Goal: Task Accomplishment & Management: Manage account settings

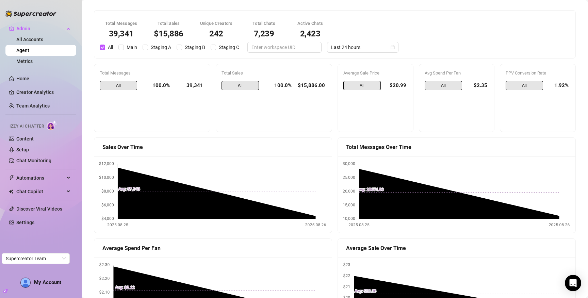
scroll to position [8, 0]
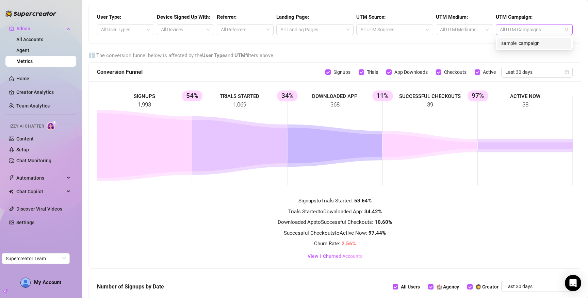
click at [517, 30] on div at bounding box center [530, 30] width 67 height 10
click at [481, 29] on div at bounding box center [460, 30] width 47 height 10
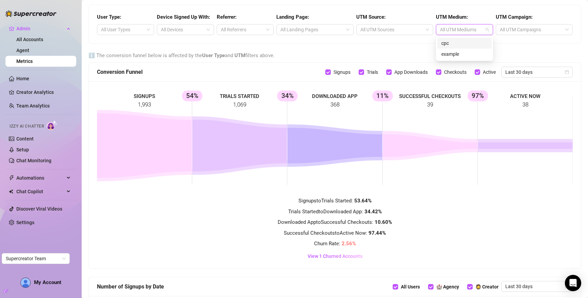
click at [462, 39] on div "cpc" at bounding box center [464, 42] width 46 height 7
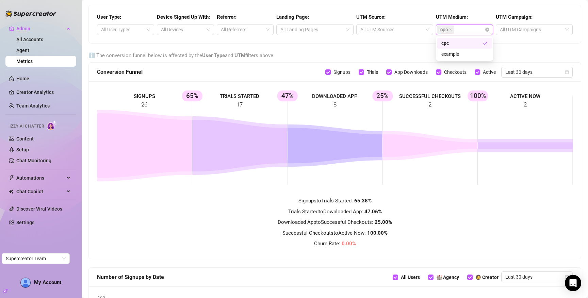
click at [451, 42] on div "cpc" at bounding box center [461, 42] width 41 height 7
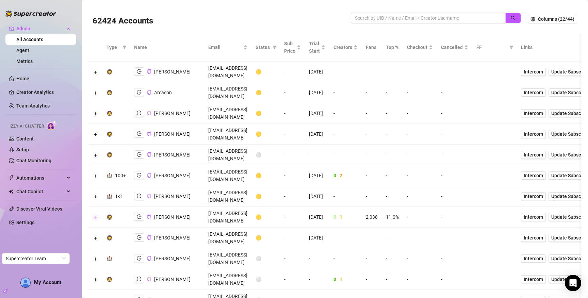
click at [95, 215] on button "Expand row" at bounding box center [95, 217] width 5 height 5
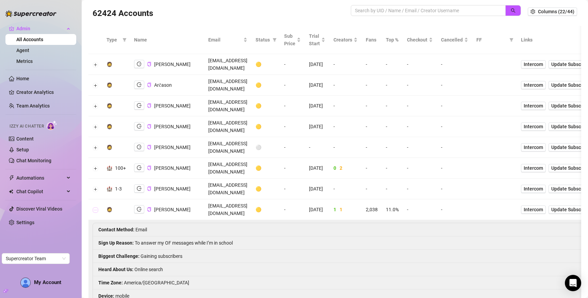
scroll to position [6, 0]
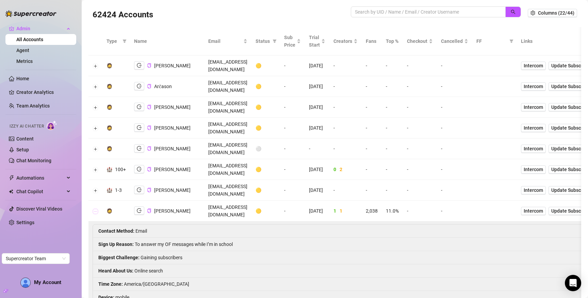
click at [95, 209] on button "Collapse row" at bounding box center [95, 211] width 5 height 5
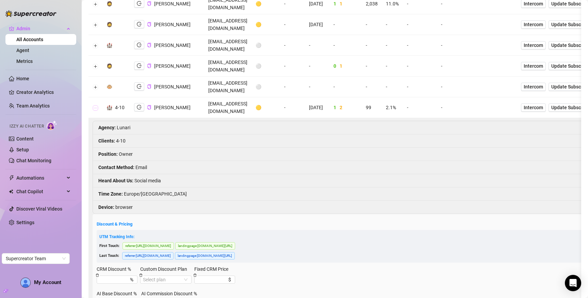
scroll to position [218, 0]
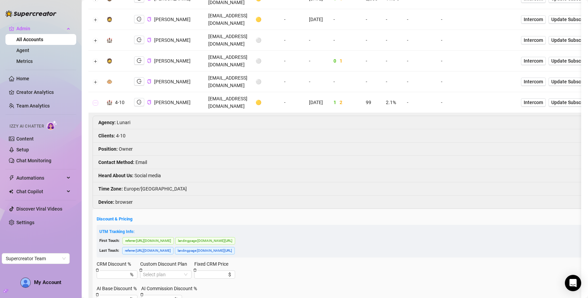
click at [94, 100] on button "Collapse row" at bounding box center [95, 102] width 5 height 5
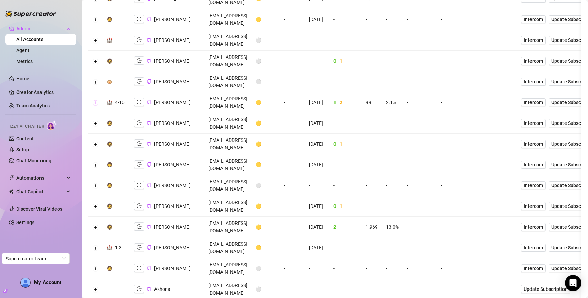
scroll to position [0, 0]
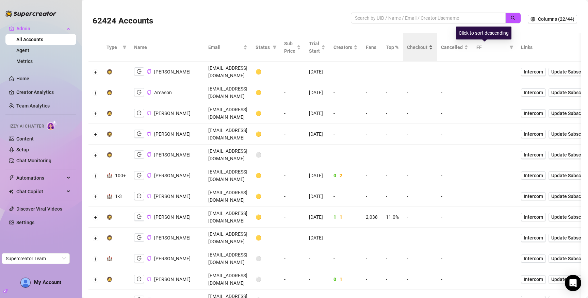
click at [427, 49] on span "Checkout" at bounding box center [417, 47] width 20 height 7
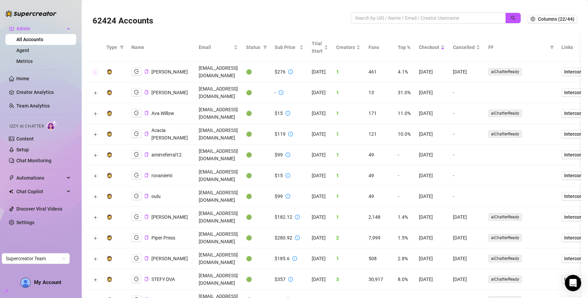
click at [97, 69] on button "Expand row" at bounding box center [95, 71] width 5 height 5
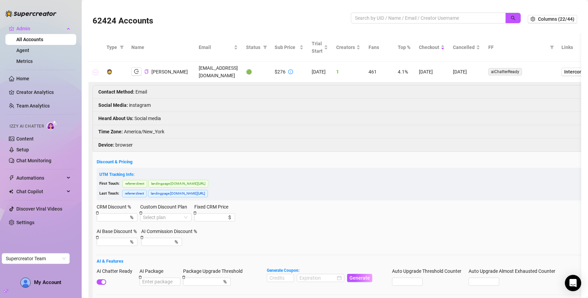
click at [93, 69] on button "Collapse row" at bounding box center [95, 71] width 5 height 5
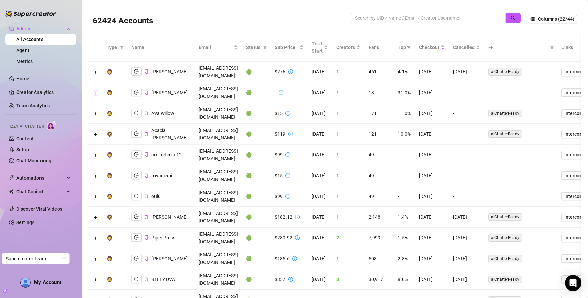
click at [96, 90] on button "Expand row" at bounding box center [95, 92] width 5 height 5
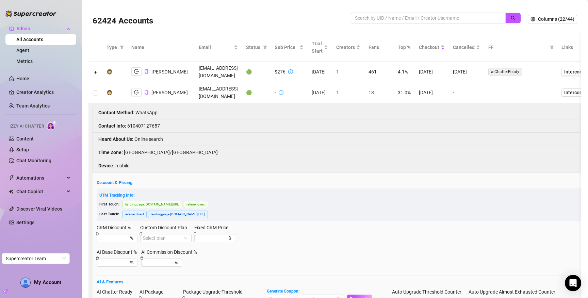
click at [96, 90] on button "Collapse row" at bounding box center [95, 92] width 5 height 5
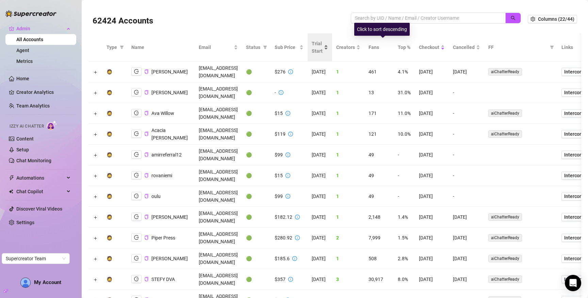
click at [322, 48] on span "Trial Start" at bounding box center [317, 47] width 11 height 15
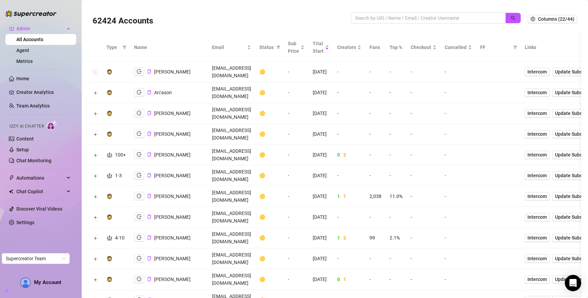
click at [97, 69] on button "Expand row" at bounding box center [95, 71] width 5 height 5
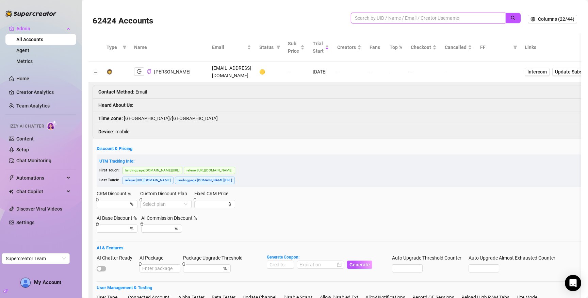
click at [449, 17] on input "search" at bounding box center [425, 17] width 141 height 7
paste input "TxV2jhwEruf1XDW9vehOjN5vT2C2"
click at [514, 18] on icon "search" at bounding box center [513, 18] width 5 height 5
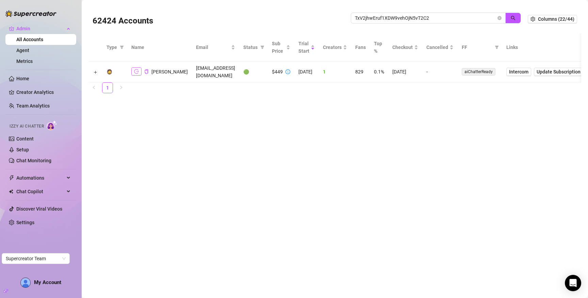
click at [134, 71] on icon "logout" at bounding box center [136, 71] width 5 height 5
click at [460, 20] on input "TxV2jhwEruf1XDW9vehOjN5vT2C2" at bounding box center [425, 17] width 141 height 7
paste input "gq3N31kaEJg9OZRK1xAV42Gf3iP"
click at [510, 19] on button "button" at bounding box center [513, 18] width 16 height 11
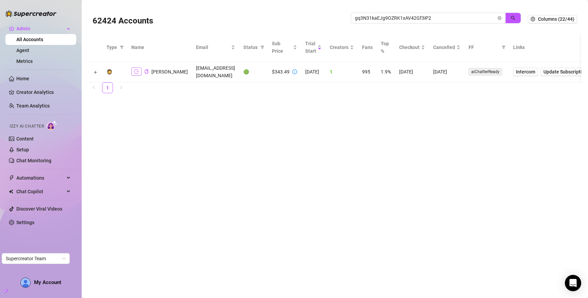
click at [136, 70] on icon "logout" at bounding box center [136, 71] width 5 height 5
click at [456, 20] on input "gq3N31kaEJg9OZRK1xAV42Gf3iP2" at bounding box center [425, 17] width 141 height 7
paste input "3rFGcSoYnvOA5zOBaMjCXNKiOxu1"
click at [515, 18] on icon "search" at bounding box center [513, 18] width 5 height 5
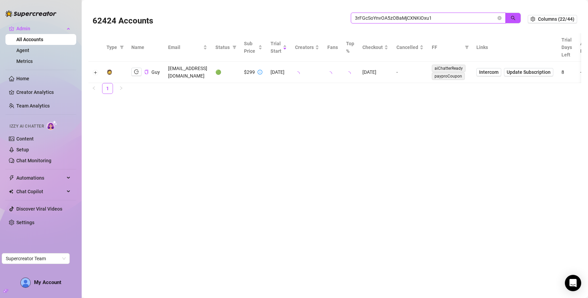
type input "3rFGcSoYnvOA5zOBaMjCXNKiOxu1"
click at [136, 72] on icon "logout" at bounding box center [136, 71] width 5 height 5
click at [499, 17] on icon "close-circle" at bounding box center [499, 18] width 4 height 4
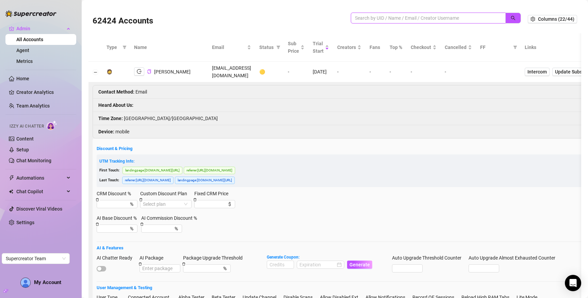
click at [456, 18] on input "search" at bounding box center [425, 17] width 141 height 7
type input "david"
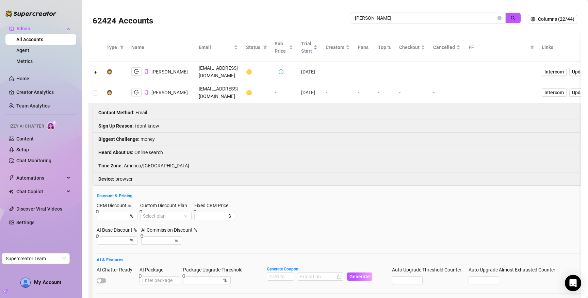
click at [96, 90] on button "Collapse row" at bounding box center [95, 92] width 5 height 5
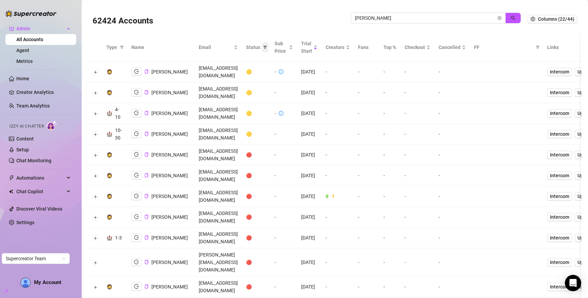
click at [267, 48] on icon "filter" at bounding box center [265, 47] width 4 height 4
click at [315, 79] on span "🟢 Active" at bounding box center [315, 82] width 40 height 7
checkbox input "true"
click at [333, 120] on span "OK" at bounding box center [332, 117] width 6 height 5
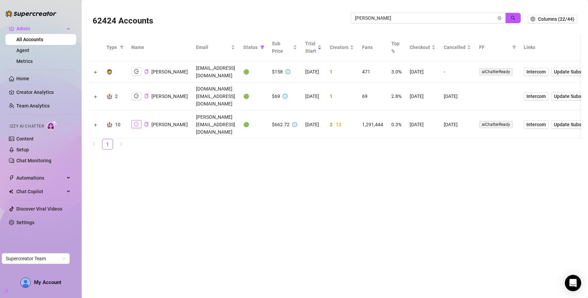
click at [136, 122] on icon "logout" at bounding box center [136, 124] width 5 height 5
click at [147, 122] on icon "copy" at bounding box center [146, 124] width 4 height 4
click at [500, 21] on span at bounding box center [499, 17] width 4 height 7
click at [499, 18] on icon "close-circle" at bounding box center [499, 18] width 4 height 4
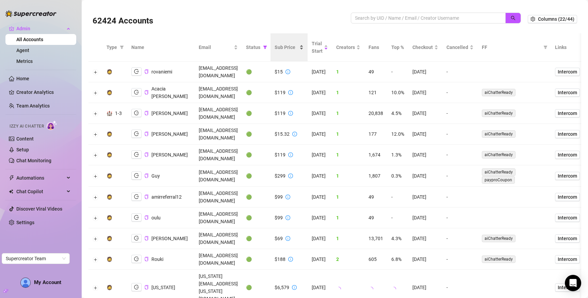
click at [298, 49] on span "Sub Price" at bounding box center [285, 47] width 23 height 7
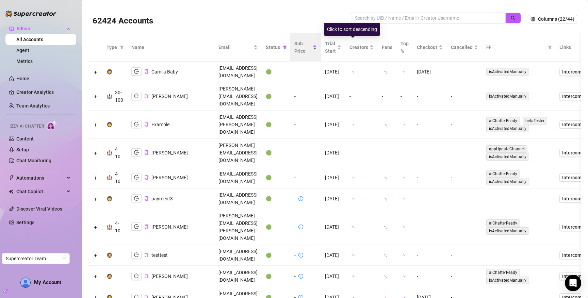
click at [311, 48] on span "Sub Price" at bounding box center [302, 47] width 17 height 15
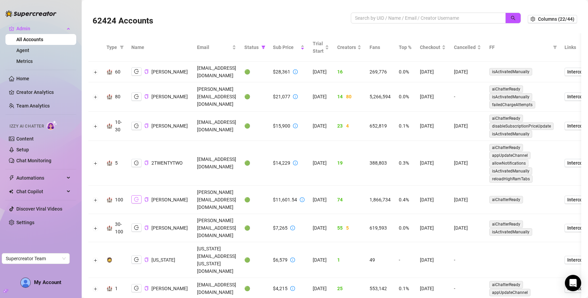
click at [135, 195] on button "button" at bounding box center [136, 199] width 10 height 8
click at [95, 197] on button "Expand row" at bounding box center [95, 199] width 5 height 5
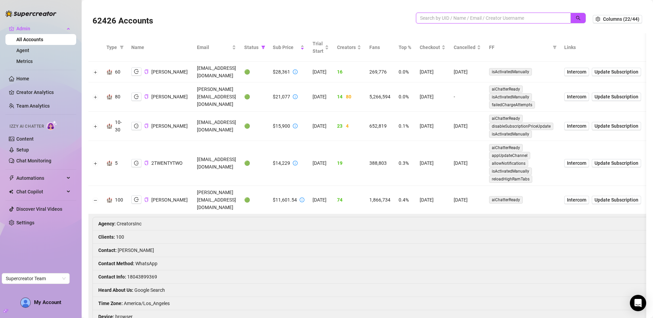
click at [494, 19] on input "search" at bounding box center [490, 17] width 141 height 7
type input "mad"
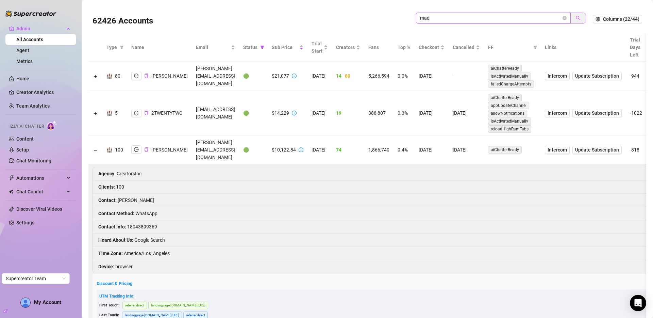
click at [576, 16] on icon "search" at bounding box center [578, 18] width 5 height 5
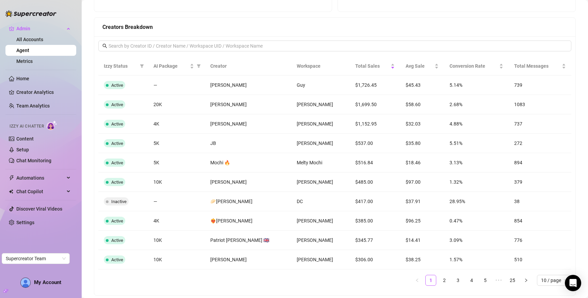
scroll to position [537, 0]
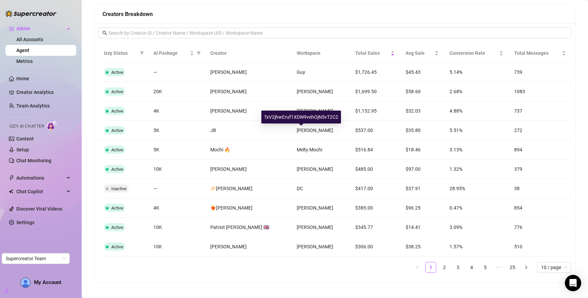
click at [303, 118] on div "TxV2jhwEruf1XDW9vehOjN5vT2C2" at bounding box center [301, 117] width 80 height 13
copy div "TxV2jhwEruf1XDW9vehOjN5vT2C2"
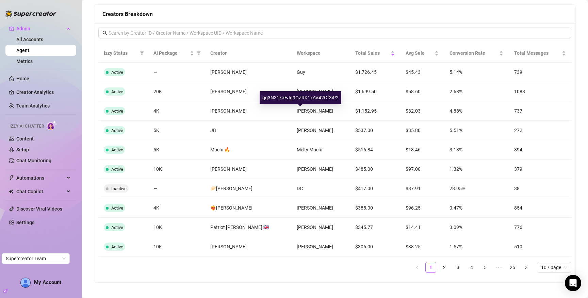
click at [301, 97] on div "gq3N31kaEJg9OZRK1xAV42Gf3iP2" at bounding box center [301, 97] width 82 height 13
copy div "gq3N31kaEJg9OZRK1xAV42Gf3iP2"
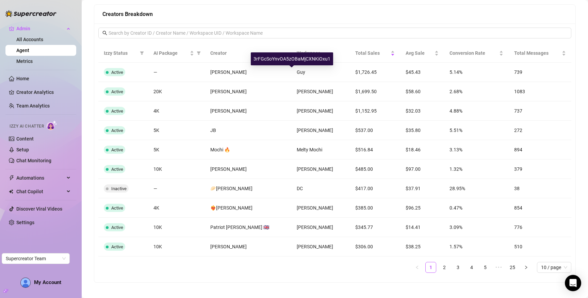
click at [293, 61] on div "3rFGcSoYnvOA5zOBaMjCXNKiOxu1" at bounding box center [292, 58] width 82 height 13
copy div "3rFGcSoYnvOA5zOBaMjCXNKiOxu1"
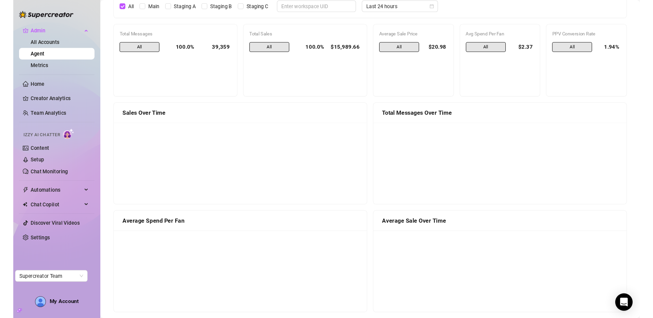
scroll to position [0, 0]
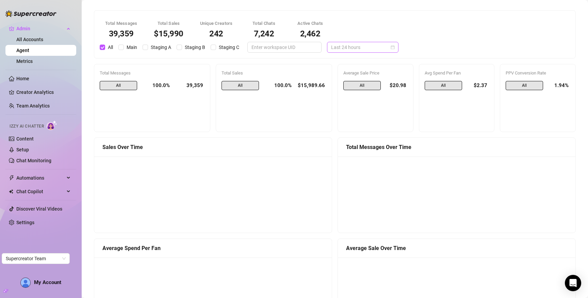
click at [358, 51] on span "Last 24 hours" at bounding box center [362, 47] width 63 height 10
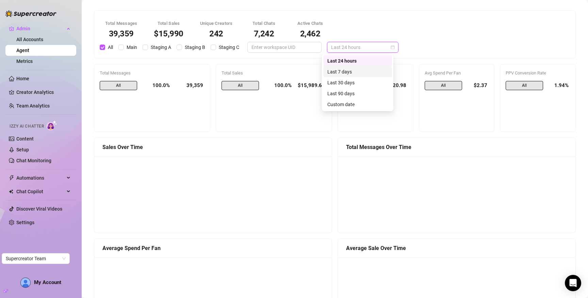
click at [359, 71] on div "Last 7 days" at bounding box center [357, 71] width 61 height 7
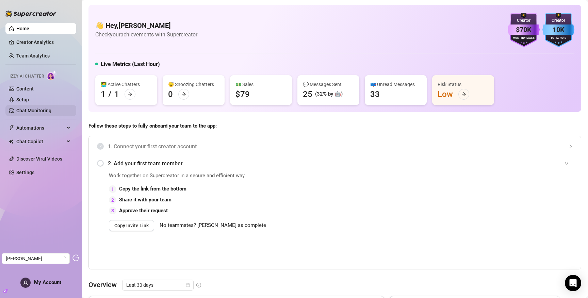
click at [36, 108] on link "Chat Monitoring" at bounding box center [33, 110] width 35 height 5
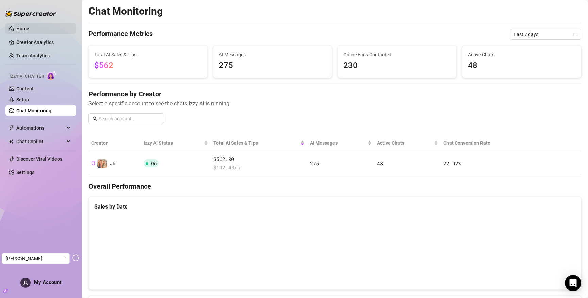
click at [29, 28] on link "Home" at bounding box center [22, 28] width 13 height 5
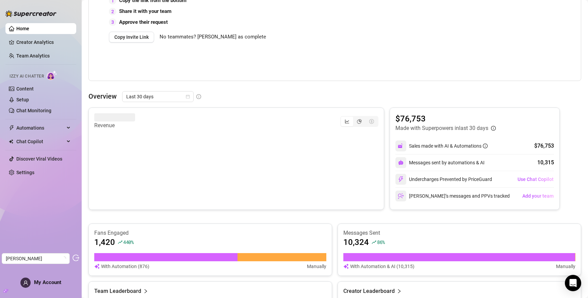
scroll to position [190, 0]
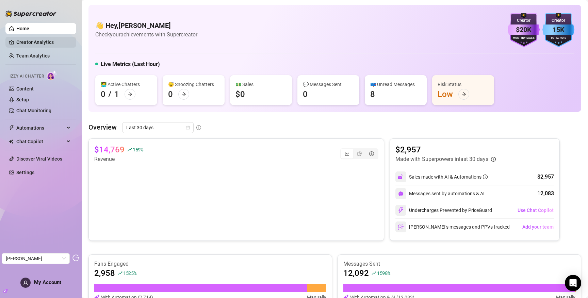
click at [38, 43] on link "Creator Analytics" at bounding box center [43, 42] width 54 height 11
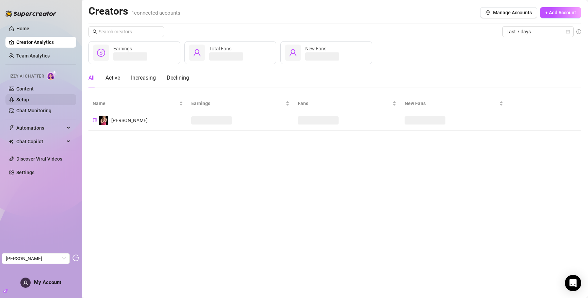
click at [19, 97] on link "Setup" at bounding box center [22, 99] width 13 height 5
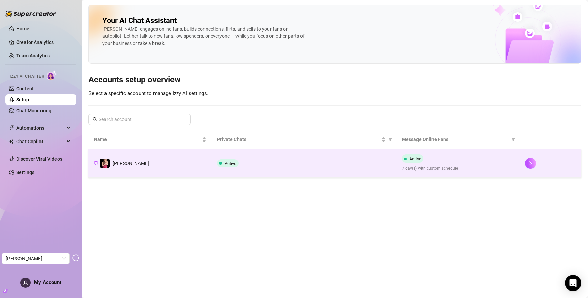
click at [161, 157] on td "Erin" at bounding box center [149, 163] width 123 height 29
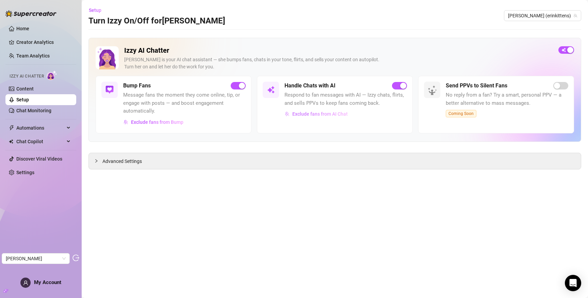
click at [315, 113] on span "Exclude fans from AI Chat" at bounding box center [319, 113] width 55 height 5
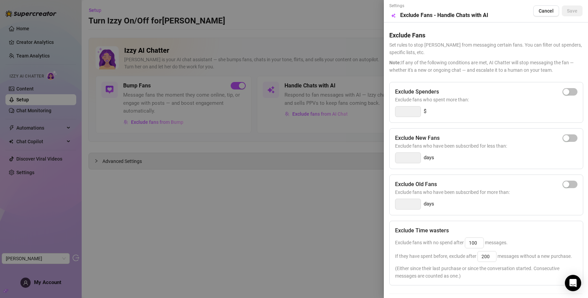
scroll to position [52, 0]
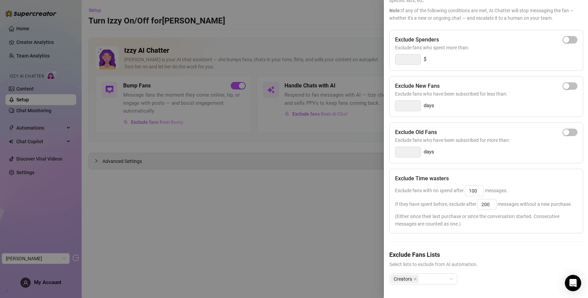
click at [273, 56] on div at bounding box center [294, 149] width 588 height 298
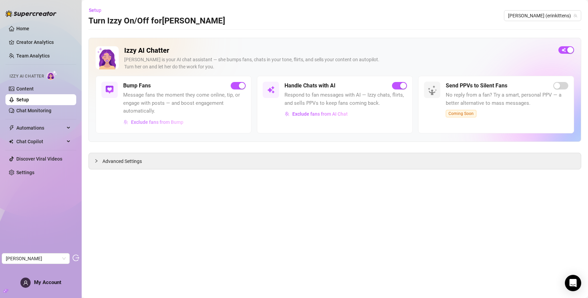
click at [155, 117] on button "Exclude fans from Bump" at bounding box center [153, 122] width 61 height 11
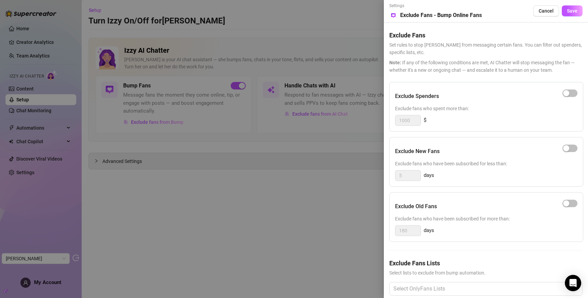
click at [155, 124] on div at bounding box center [294, 149] width 588 height 298
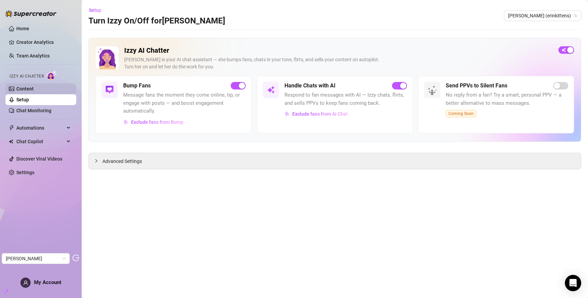
click at [34, 91] on link "Content" at bounding box center [24, 88] width 17 height 5
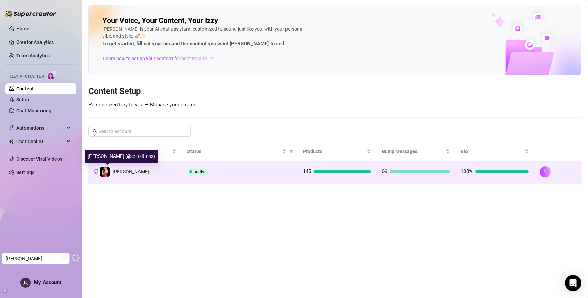
click at [119, 170] on span "Erin" at bounding box center [131, 171] width 36 height 5
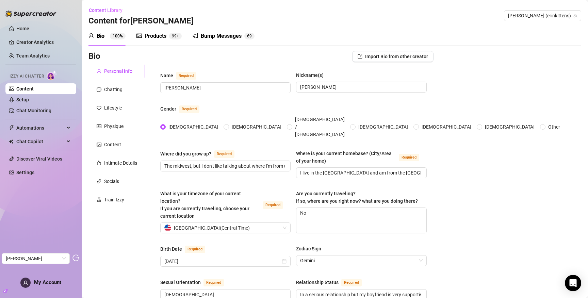
click at [153, 31] on div "Products 99+" at bounding box center [158, 36] width 45 height 19
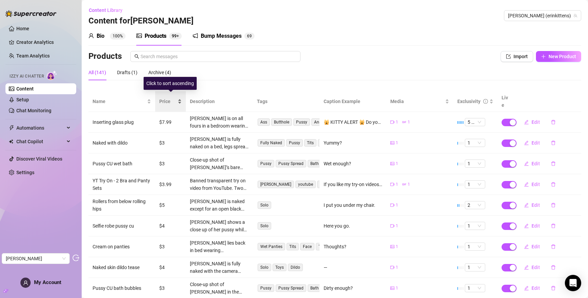
click at [163, 101] on span "Price" at bounding box center [167, 101] width 17 height 7
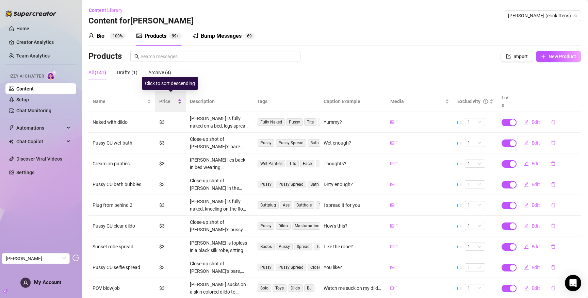
click at [163, 101] on span "Price" at bounding box center [167, 101] width 17 height 7
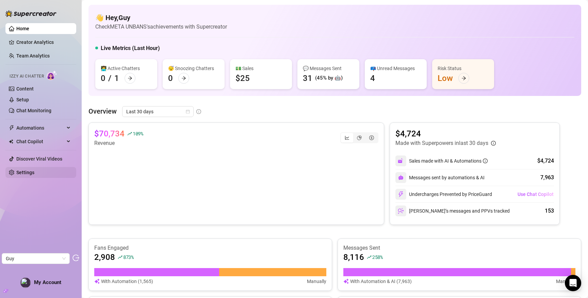
click at [27, 173] on link "Settings" at bounding box center [25, 172] width 18 height 5
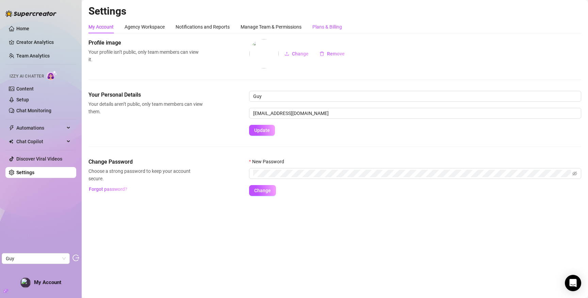
click at [326, 29] on div "Plans & Billing" at bounding box center [327, 26] width 30 height 7
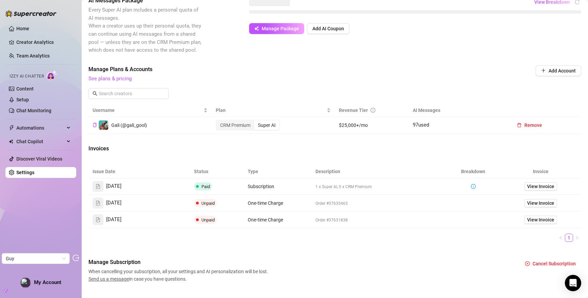
scroll to position [146, 0]
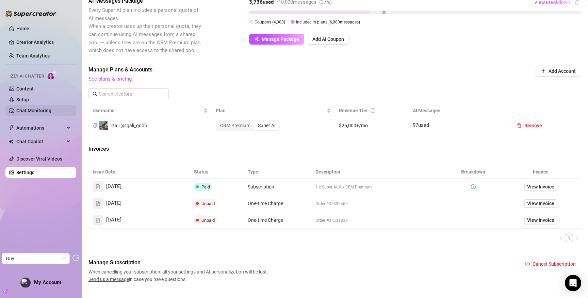
click at [41, 110] on link "Chat Monitoring" at bounding box center [33, 110] width 35 height 5
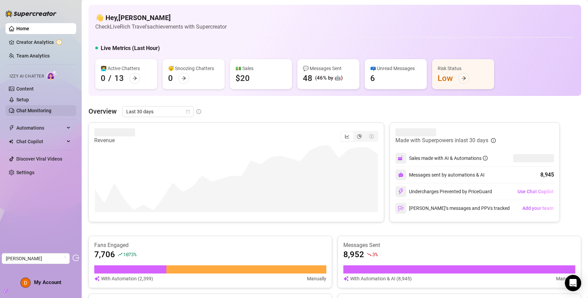
click at [32, 110] on link "Chat Monitoring" at bounding box center [33, 110] width 35 height 5
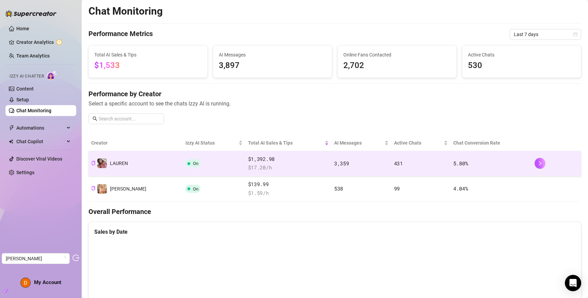
click at [197, 170] on td "On" at bounding box center [214, 163] width 62 height 25
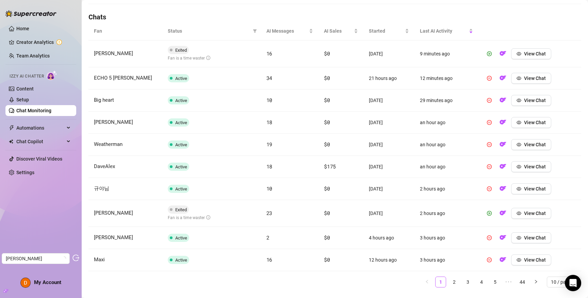
scroll to position [247, 0]
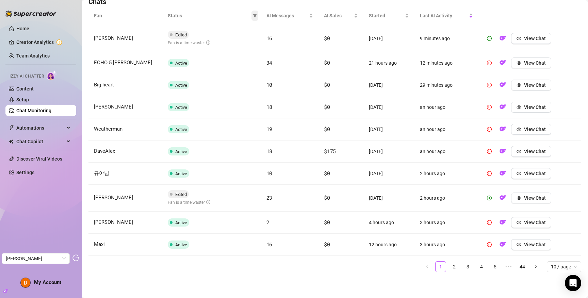
click at [255, 15] on icon "filter" at bounding box center [255, 15] width 4 height 3
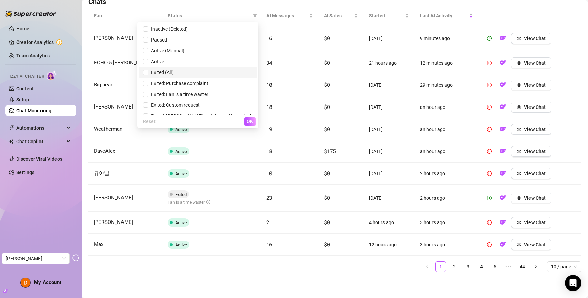
scroll to position [8, 0]
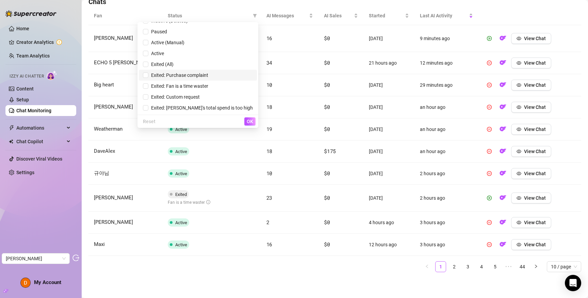
click at [208, 77] on span "Exited: Purchase complaint" at bounding box center [178, 74] width 60 height 5
checkbox input "true"
click at [249, 121] on span "OK" at bounding box center [250, 121] width 6 height 5
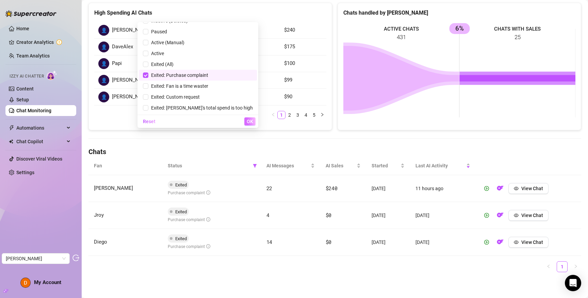
scroll to position [97, 0]
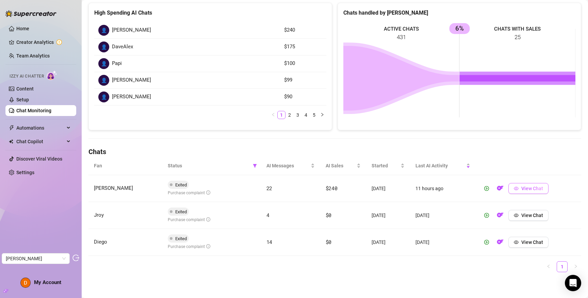
click at [516, 187] on icon "eye" at bounding box center [516, 188] width 5 height 3
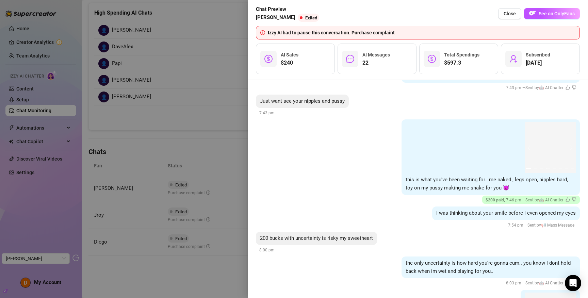
scroll to position [1992, 0]
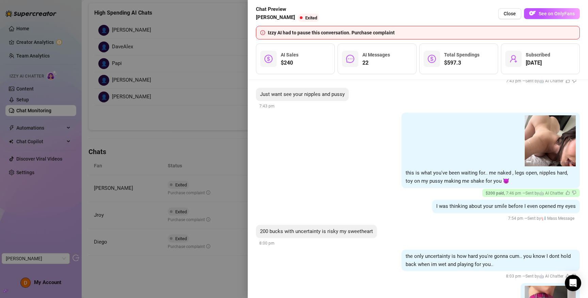
click at [167, 117] on div at bounding box center [294, 149] width 588 height 298
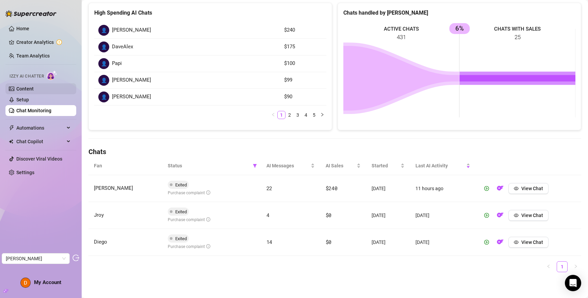
click at [29, 89] on link "Content" at bounding box center [24, 88] width 17 height 5
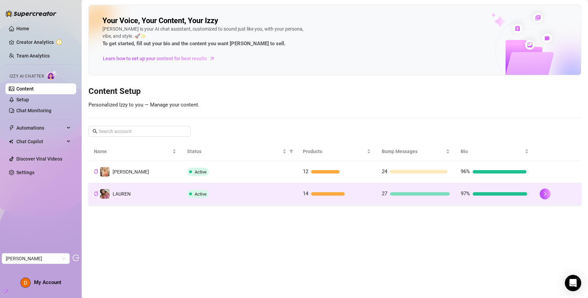
click at [157, 195] on td "️‍LAUREN" at bounding box center [134, 194] width 93 height 22
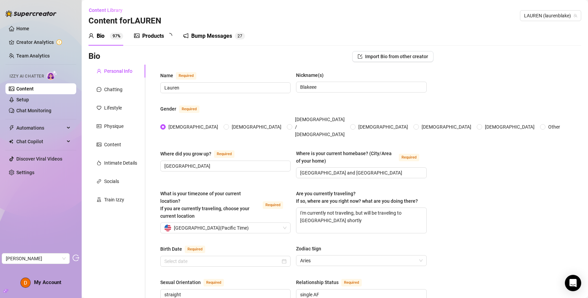
radio input "true"
type input "April 4th, 1996"
click at [144, 38] on div "Products" at bounding box center [153, 36] width 22 height 8
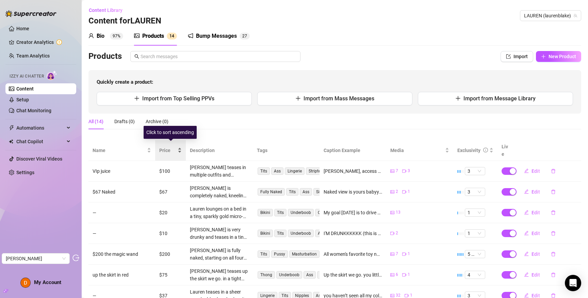
click at [170, 147] on span "Price" at bounding box center [167, 150] width 17 height 7
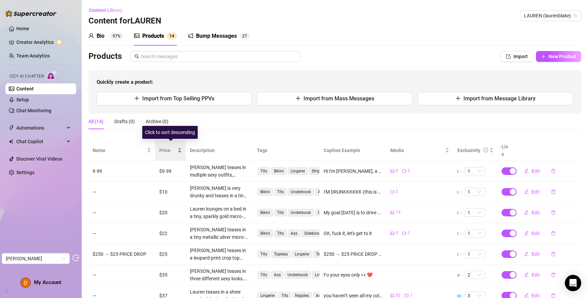
click at [170, 147] on span "Price" at bounding box center [167, 150] width 17 height 7
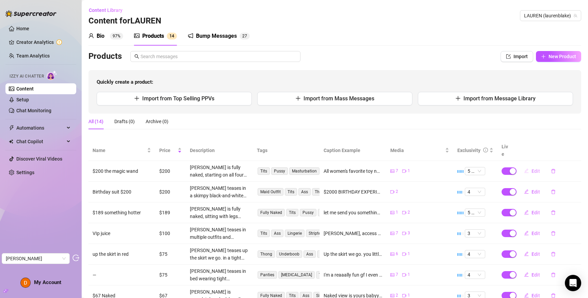
click at [534, 168] on span "Edit" at bounding box center [535, 170] width 9 height 5
type textarea "All women's favorite toy naked but not afraid . So this is actually education f…"
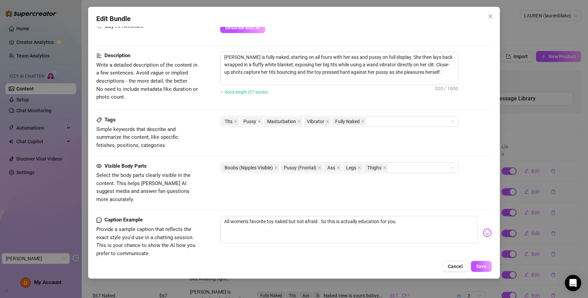
scroll to position [328, 0]
click at [452, 265] on span "Cancel" at bounding box center [455, 266] width 15 height 5
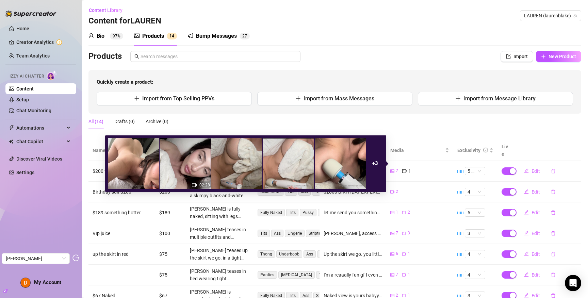
click at [408, 167] on span "1" at bounding box center [409, 170] width 3 height 7
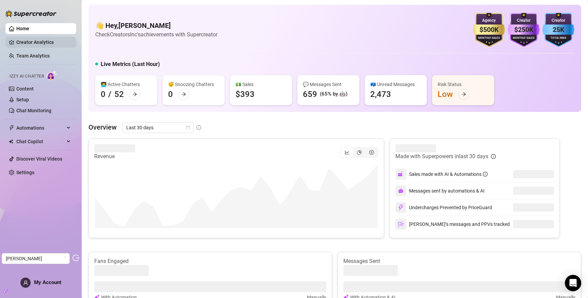
click at [32, 41] on link "Creator Analytics" at bounding box center [43, 42] width 54 height 11
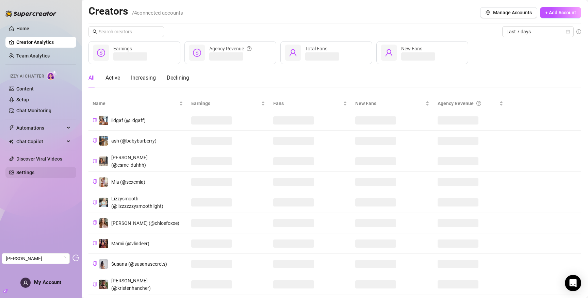
click at [21, 175] on link "Settings" at bounding box center [25, 172] width 18 height 5
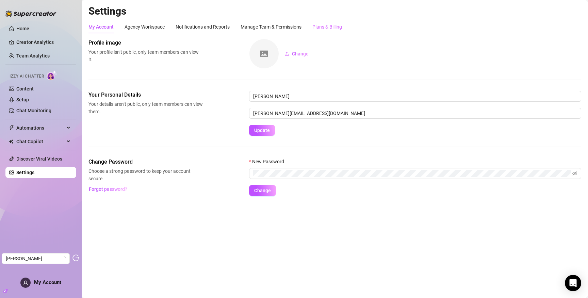
click at [317, 32] on div "Plans & Billing" at bounding box center [327, 26] width 30 height 13
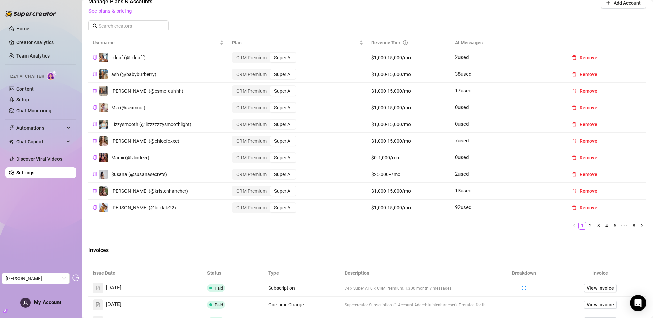
scroll to position [215, 0]
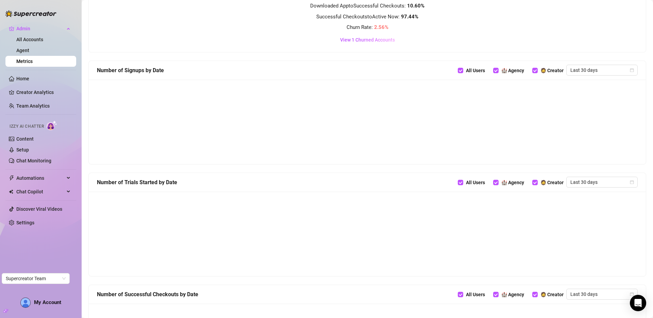
scroll to position [292, 0]
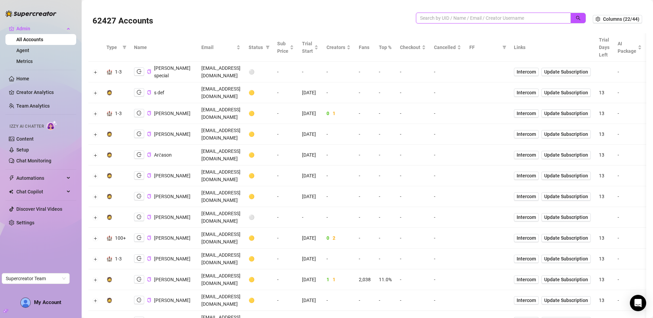
click at [501, 19] on input "search" at bounding box center [490, 17] width 141 height 7
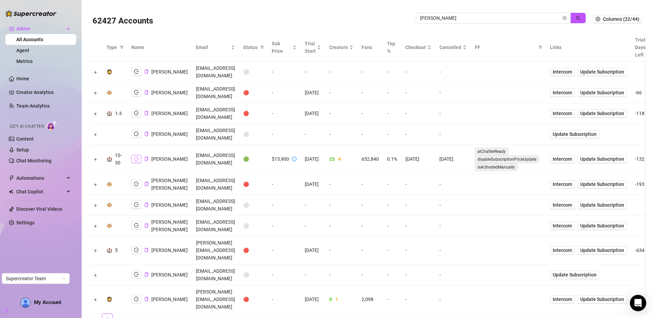
click at [138, 161] on icon "logout" at bounding box center [136, 158] width 5 height 5
click at [442, 20] on input "[PERSON_NAME]" at bounding box center [490, 17] width 141 height 7
click at [442, 20] on input "john l" at bounding box center [490, 17] width 141 height 7
type input "mad"
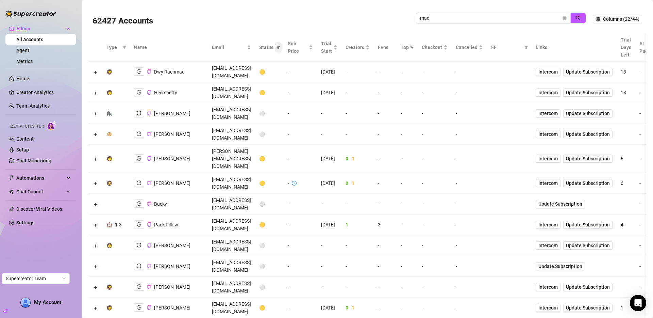
click at [280, 48] on icon "filter" at bounding box center [278, 47] width 4 height 4
click at [292, 81] on span "🟢 Active" at bounding box center [286, 82] width 22 height 5
checkbox input "true"
click at [307, 116] on span "OK" at bounding box center [307, 117] width 6 height 5
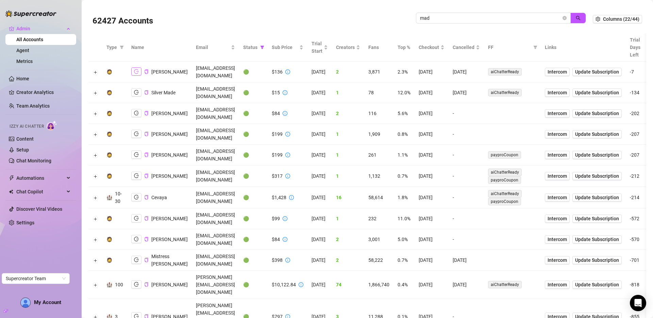
click at [136, 69] on icon "logout" at bounding box center [136, 71] width 5 height 5
click at [519, 14] on input "mad" at bounding box center [490, 17] width 141 height 7
type input "ellam"
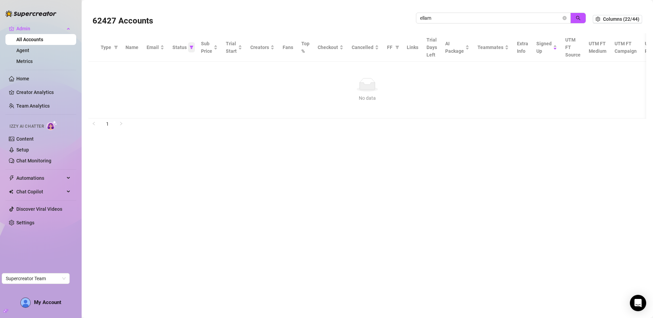
click at [188, 46] on span at bounding box center [191, 47] width 7 height 10
click at [168, 82] on span "🟢 Active" at bounding box center [164, 82] width 22 height 5
checkbox input "false"
click at [182, 117] on span "OK" at bounding box center [185, 117] width 6 height 5
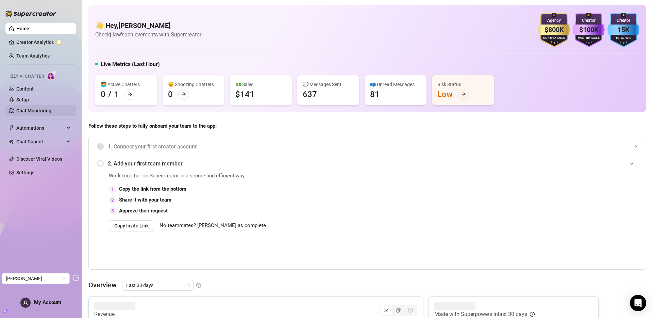
click at [37, 108] on link "Chat Monitoring" at bounding box center [33, 110] width 35 height 5
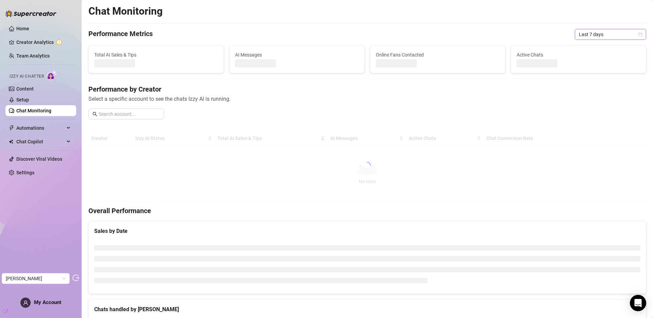
click at [586, 36] on span "Last 7 days" at bounding box center [610, 34] width 63 height 10
click at [588, 70] on div "Last 30 days" at bounding box center [605, 69] width 61 height 7
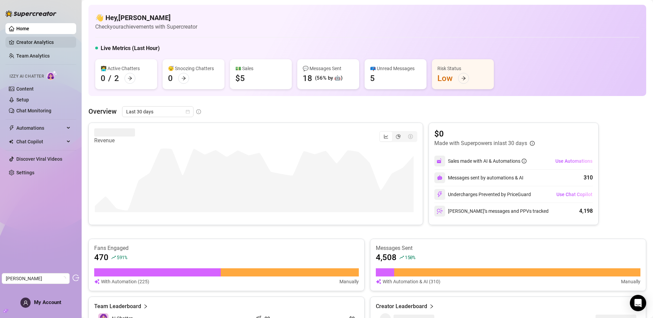
click at [43, 40] on link "Creator Analytics" at bounding box center [43, 42] width 54 height 11
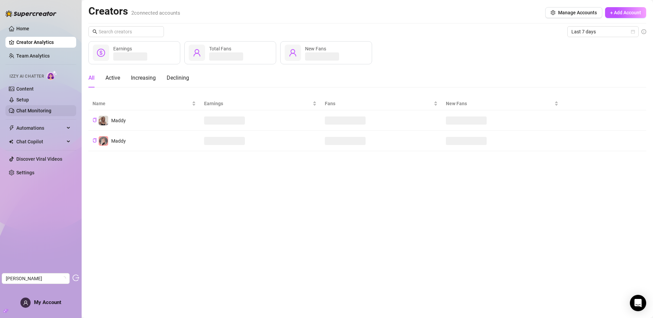
click at [35, 108] on link "Chat Monitoring" at bounding box center [33, 110] width 35 height 5
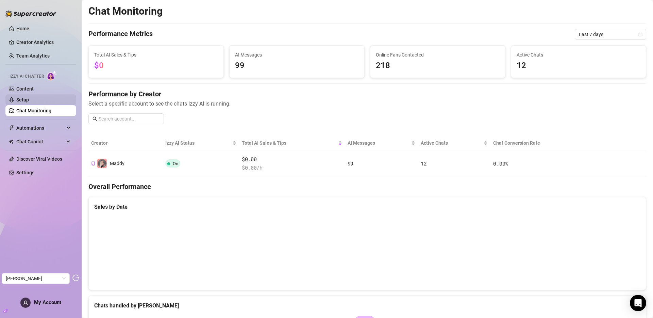
click at [29, 97] on link "Setup" at bounding box center [22, 99] width 13 height 5
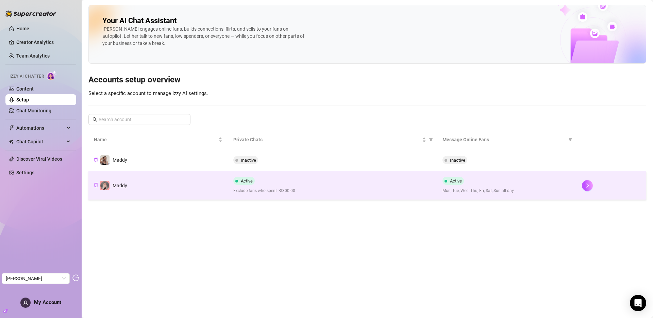
click at [180, 189] on td "Maddy" at bounding box center [157, 185] width 139 height 29
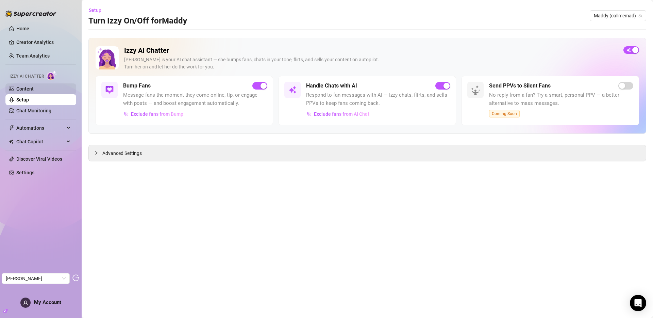
click at [34, 90] on link "Content" at bounding box center [24, 88] width 17 height 5
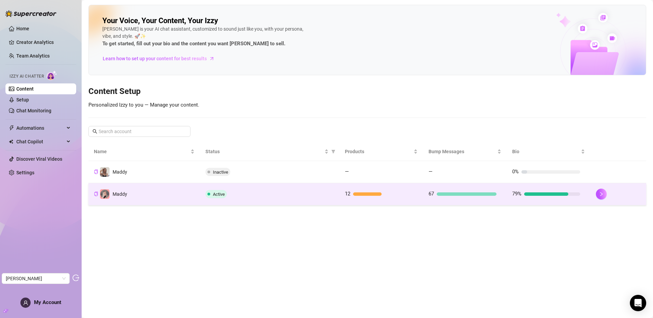
click at [156, 191] on td "Maddy" at bounding box center [144, 194] width 112 height 22
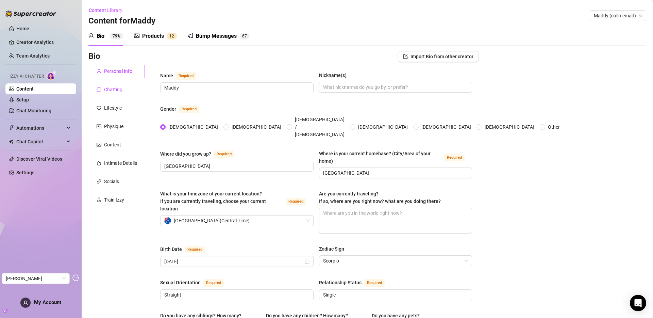
click at [106, 91] on div "Chatting" at bounding box center [113, 89] width 18 height 7
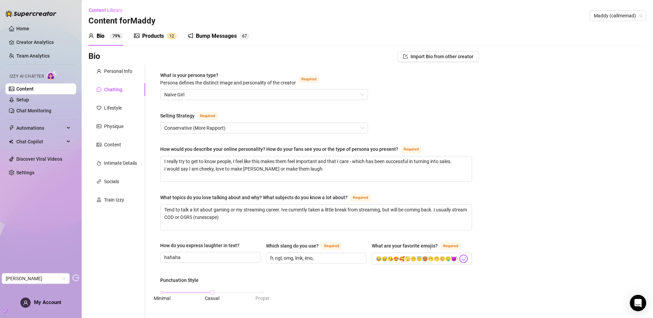
click at [158, 37] on div "Products" at bounding box center [153, 36] width 22 height 8
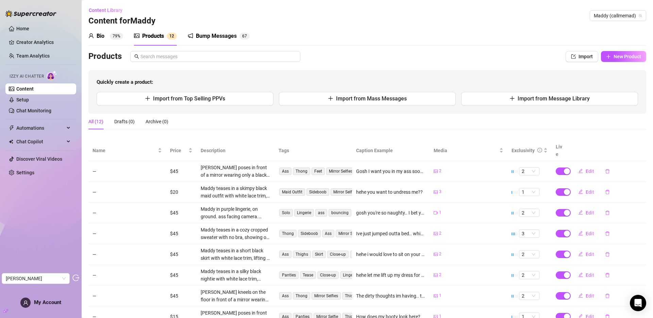
click at [176, 161] on td "$45" at bounding box center [181, 171] width 31 height 21
click at [176, 147] on span "Price" at bounding box center [178, 150] width 17 height 7
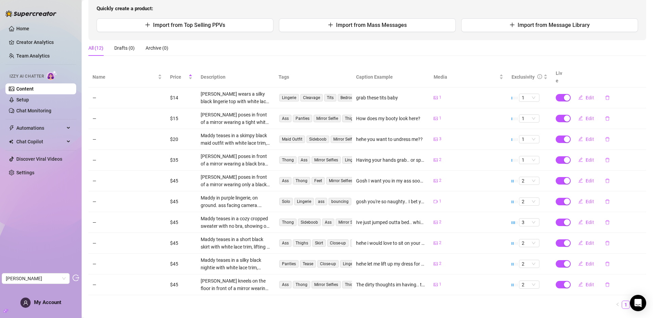
scroll to position [83, 0]
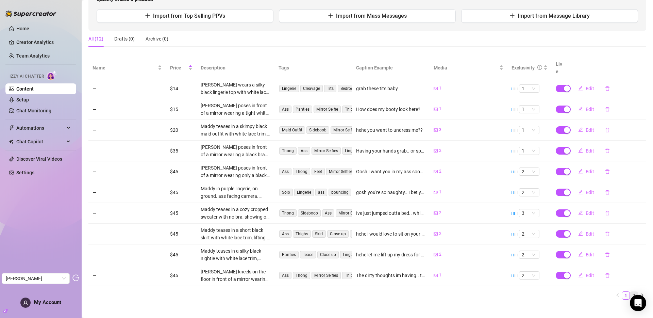
click at [630, 291] on link "2" at bounding box center [633, 294] width 7 height 7
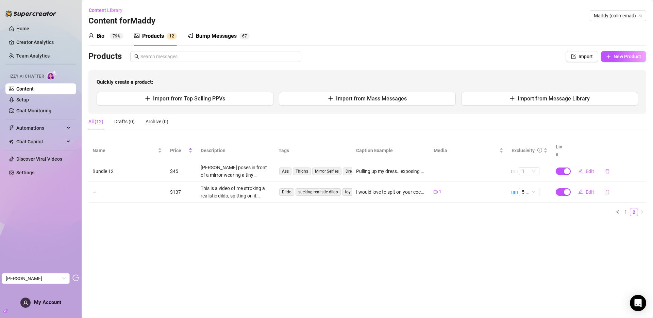
scroll to position [0, 0]
